Goal: Information Seeking & Learning: Learn about a topic

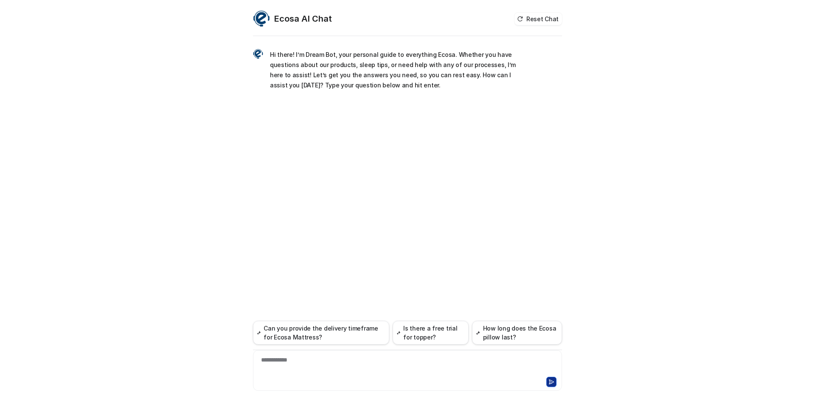
click at [320, 368] on div "**********" at bounding box center [407, 366] width 305 height 20
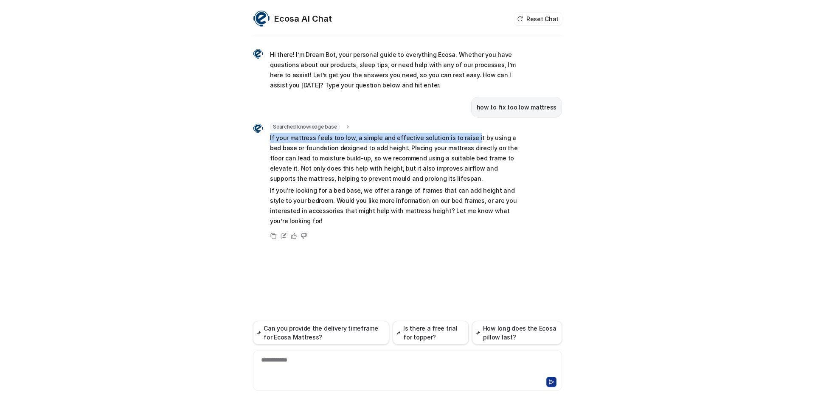
drag, startPoint x: 410, startPoint y: 130, endPoint x: 467, endPoint y: 136, distance: 56.8
click at [466, 136] on div "Searched knowledge base search_queries : "fix low mattress,mattress height solu…" at bounding box center [394, 175] width 248 height 105
drag, startPoint x: 467, startPoint y: 136, endPoint x: 385, endPoint y: 146, distance: 82.0
click at [466, 136] on p "If your mattress feels too low, a simple and effective solution is to raise it …" at bounding box center [394, 158] width 248 height 51
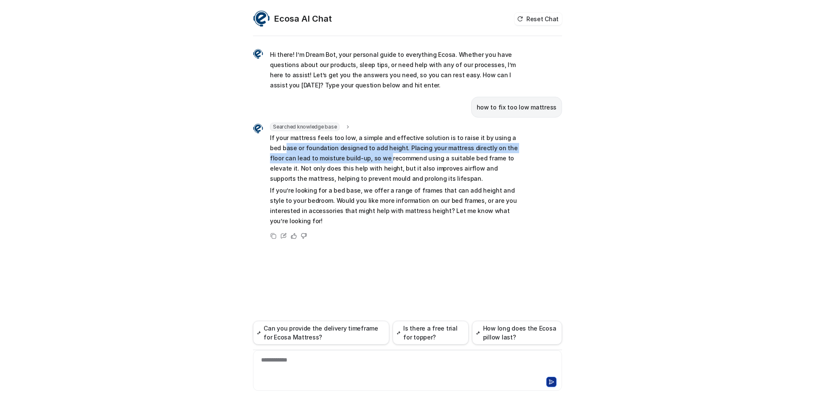
drag, startPoint x: 274, startPoint y: 151, endPoint x: 360, endPoint y: 157, distance: 86.0
click at [360, 157] on p "If your mattress feels too low, a simple and effective solution is to raise it …" at bounding box center [394, 158] width 248 height 51
click at [359, 146] on p "If your mattress feels too low, a simple and effective solution is to raise it …" at bounding box center [394, 158] width 248 height 51
drag, startPoint x: 324, startPoint y: 148, endPoint x: 378, endPoint y: 155, distance: 54.4
click at [378, 155] on p "If your mattress feels too low, a simple and effective solution is to raise it …" at bounding box center [394, 158] width 248 height 51
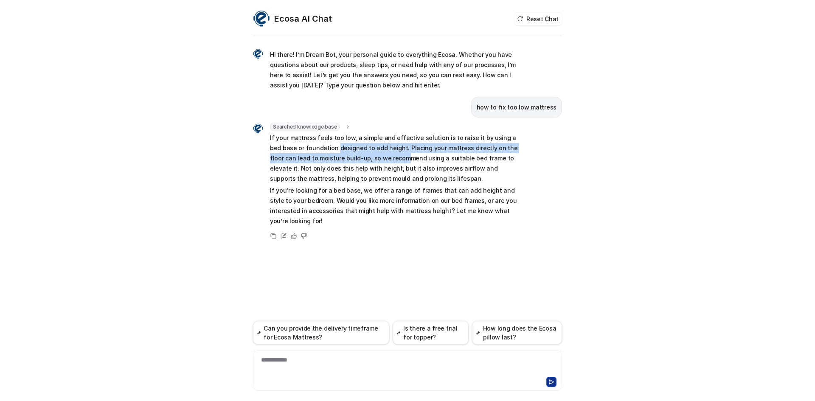
click at [307, 156] on p "If your mattress feels too low, a simple and effective solution is to raise it …" at bounding box center [394, 158] width 248 height 51
drag, startPoint x: 269, startPoint y: 158, endPoint x: 345, endPoint y: 162, distance: 76.1
click at [345, 162] on div "Searched knowledge base search_queries : "fix low mattress,mattress height solu…" at bounding box center [385, 175] width 265 height 105
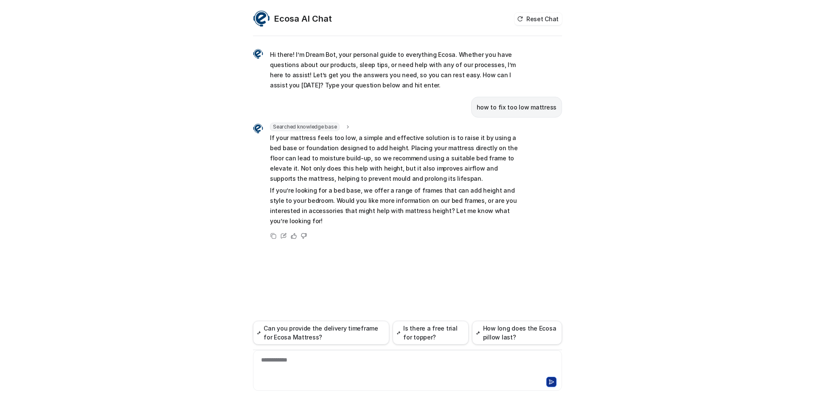
click at [359, 156] on p "If your mattress feels too low, a simple and effective solution is to raise it …" at bounding box center [394, 158] width 248 height 51
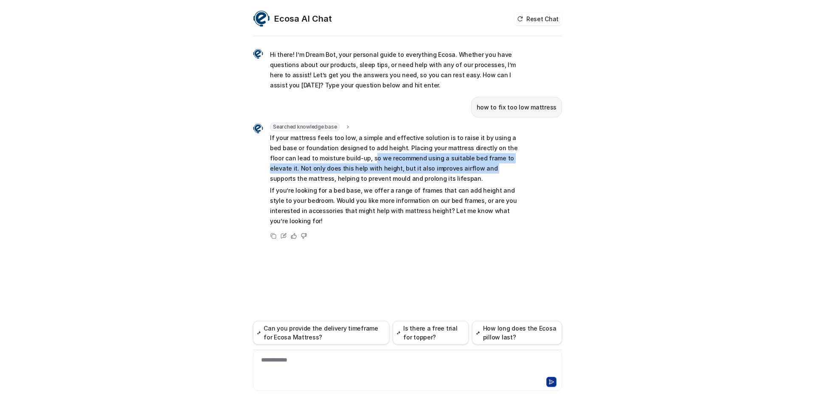
drag, startPoint x: 345, startPoint y: 160, endPoint x: 446, endPoint y: 168, distance: 101.3
click at [445, 168] on p "If your mattress feels too low, a simple and effective solution is to raise it …" at bounding box center [394, 158] width 248 height 51
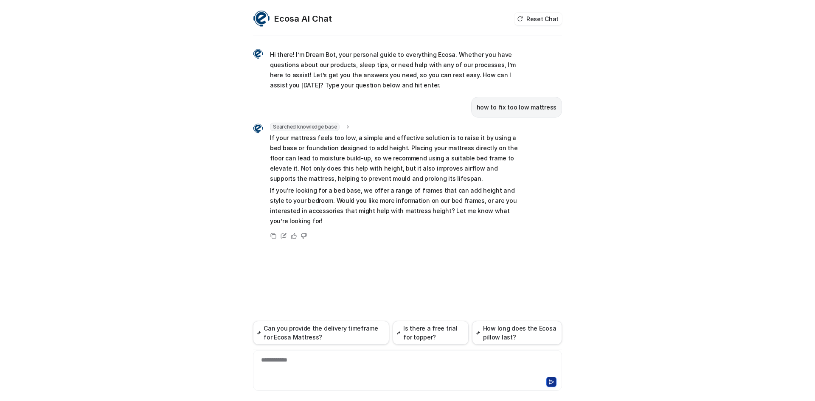
click at [458, 166] on p "If your mattress feels too low, a simple and effective solution is to raise it …" at bounding box center [394, 158] width 248 height 51
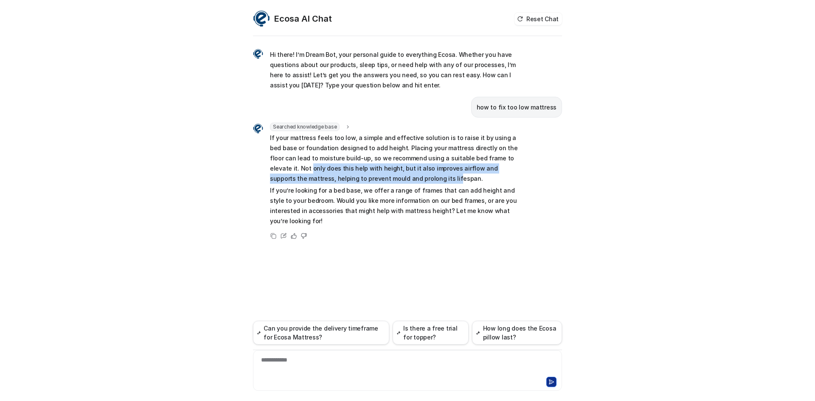
drag, startPoint x: 269, startPoint y: 168, endPoint x: 387, endPoint y: 174, distance: 118.6
click at [387, 174] on div "Searched knowledge base search_queries : "fix low mattress,mattress height solu…" at bounding box center [385, 175] width 265 height 105
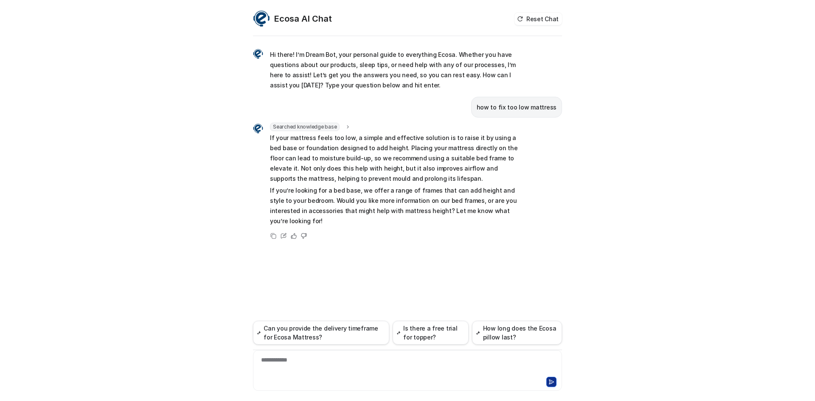
click at [394, 174] on p "If your mattress feels too low, a simple and effective solution is to raise it …" at bounding box center [394, 158] width 248 height 51
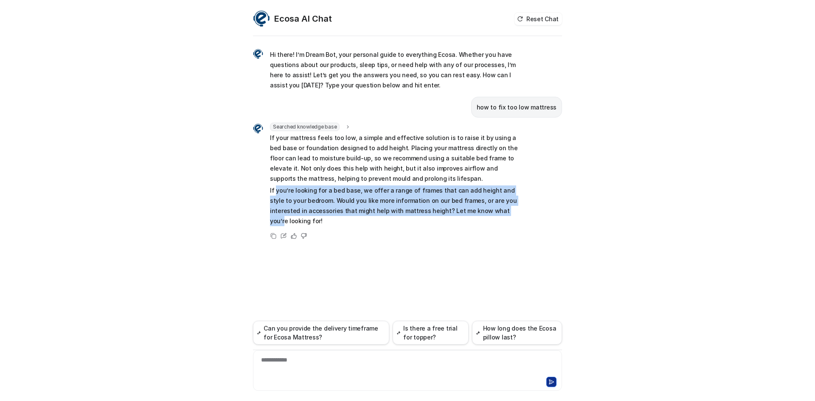
drag, startPoint x: 289, startPoint y: 188, endPoint x: 484, endPoint y: 209, distance: 195.5
click at [480, 209] on p "If you’re looking for a bed base, we offer a range of frames that can add heigh…" at bounding box center [394, 205] width 248 height 41
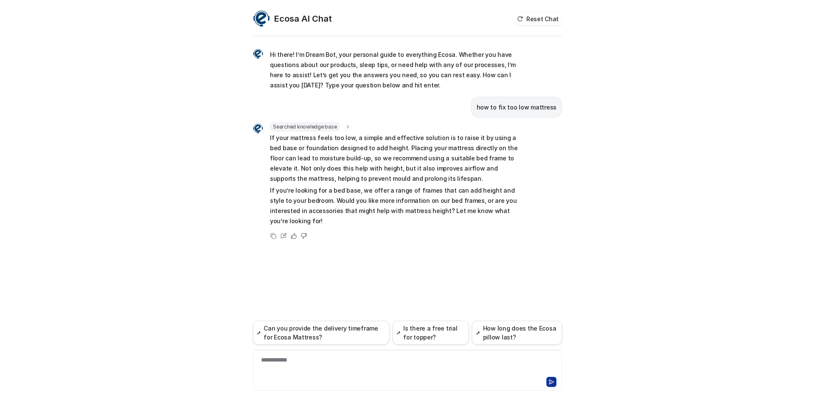
click at [491, 206] on p "If you’re looking for a bed base, we offer a range of frames that can add heigh…" at bounding box center [394, 205] width 248 height 41
